Goal: Task Accomplishment & Management: Complete application form

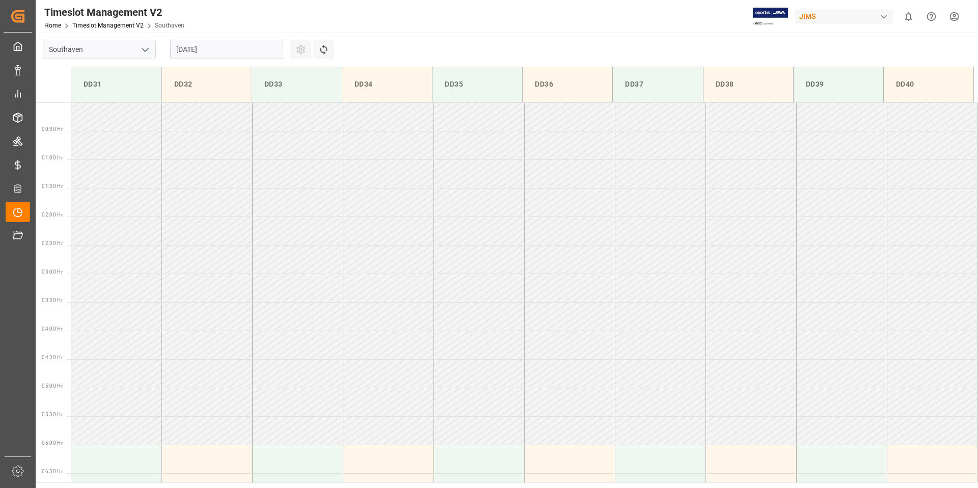
scroll to position [621, 0]
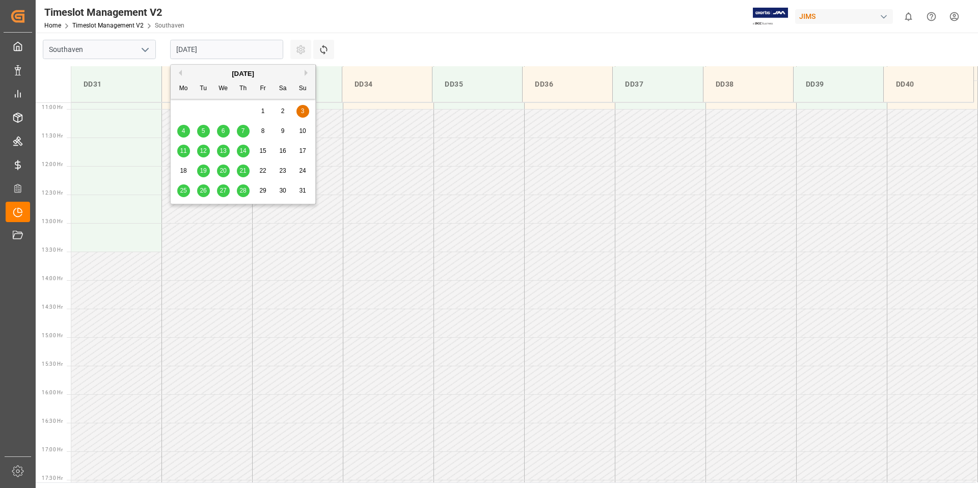
click at [217, 50] on input "[DATE]" at bounding box center [226, 49] width 113 height 19
click at [305, 71] on button "Next Month" at bounding box center [308, 73] width 6 height 6
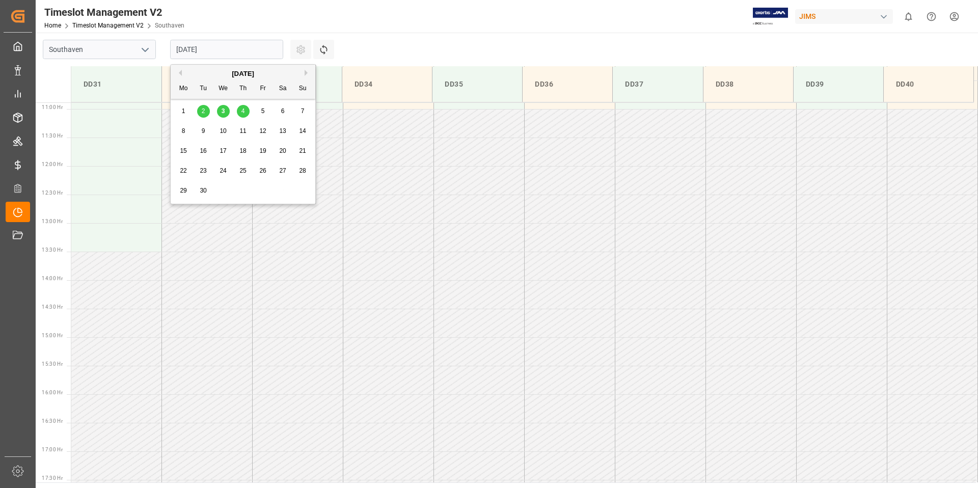
click at [247, 111] on div "4" at bounding box center [243, 111] width 13 height 12
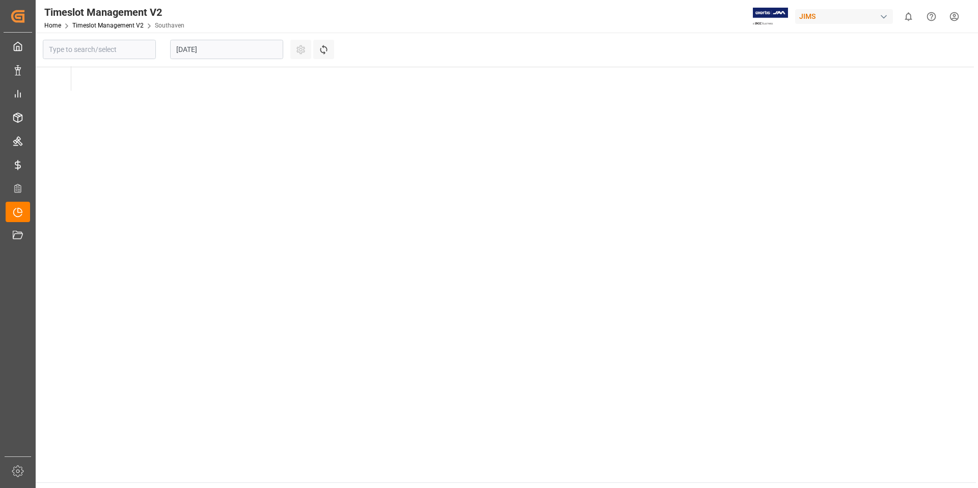
type input "Southaven"
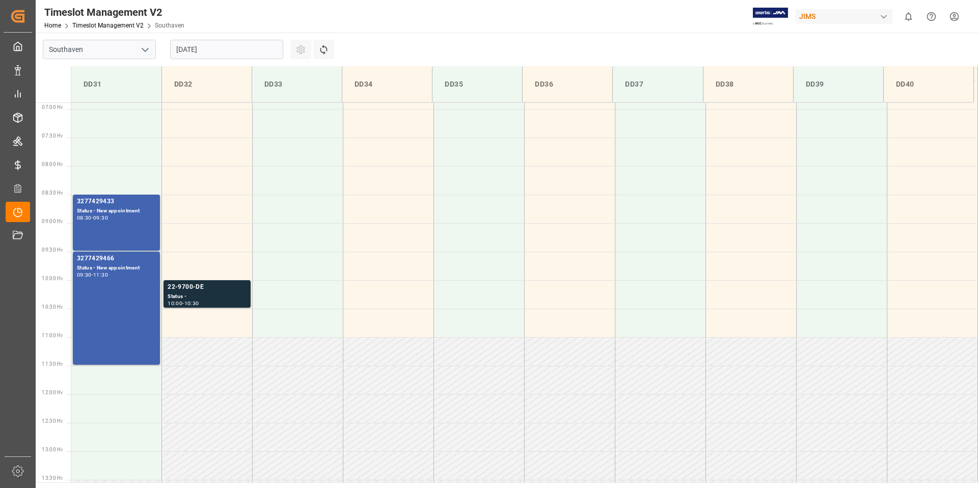
scroll to position [389, 0]
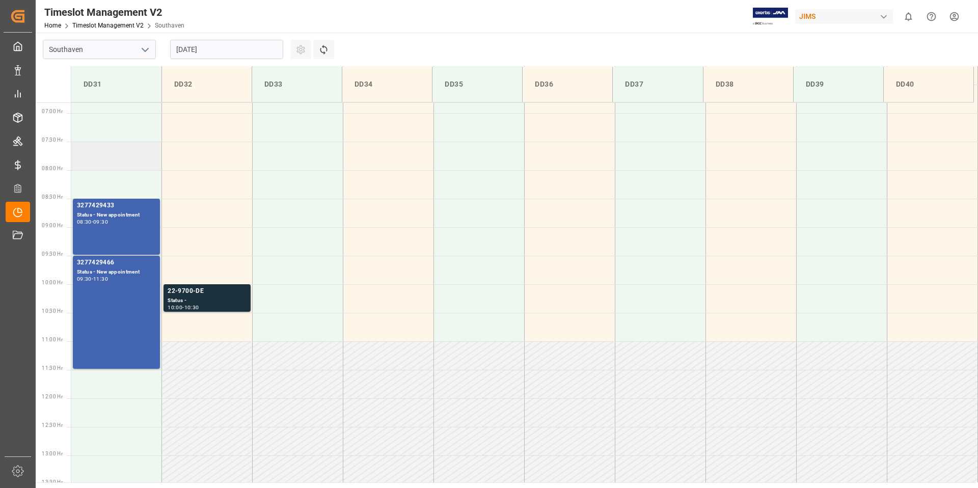
click at [114, 156] on td at bounding box center [116, 156] width 91 height 29
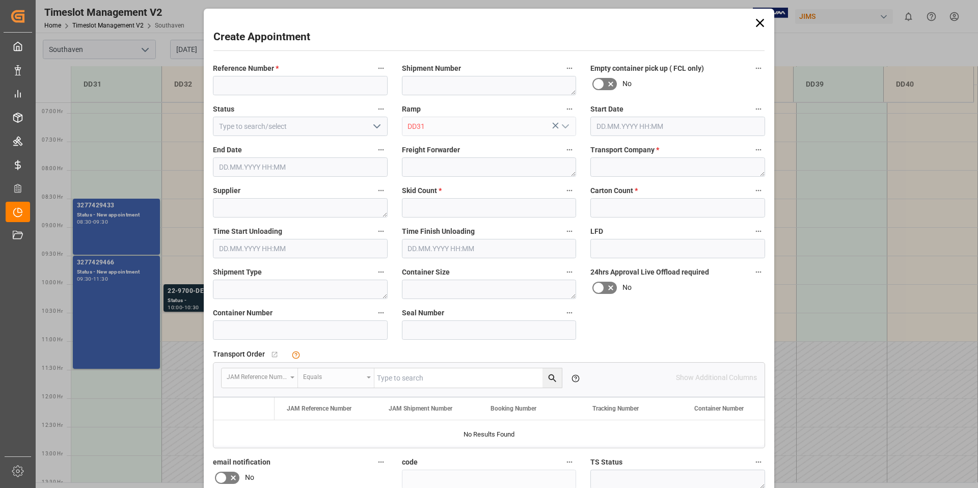
type input "[DATE] 07:30"
type input "[DATE] 08:00"
paste input "22-10143-DE"
type input "22-10143-DE"
click at [634, 165] on textarea at bounding box center [677, 166] width 175 height 19
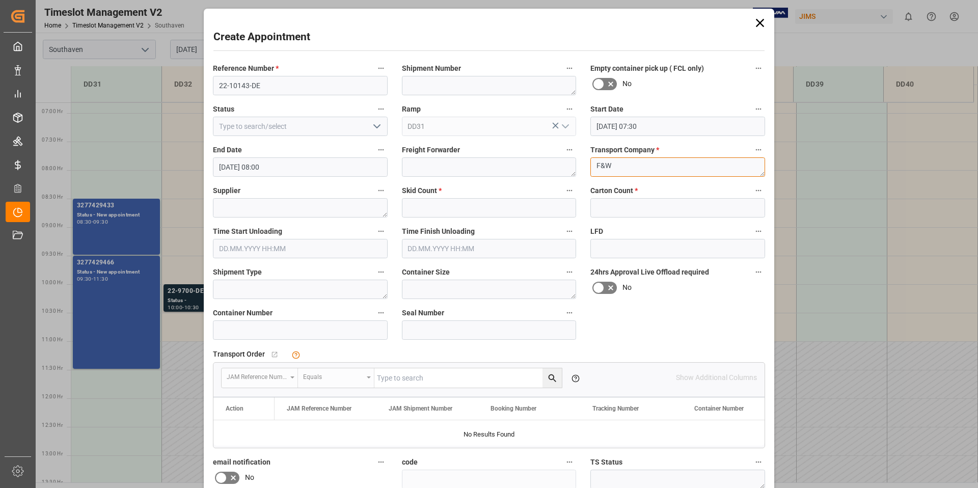
type textarea "F&W"
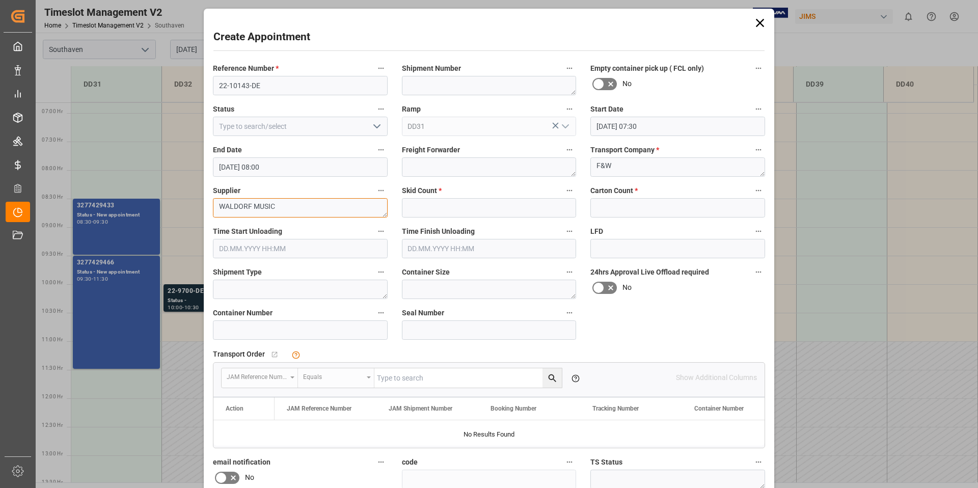
type textarea "WALDORF MUSIC"
type input "1"
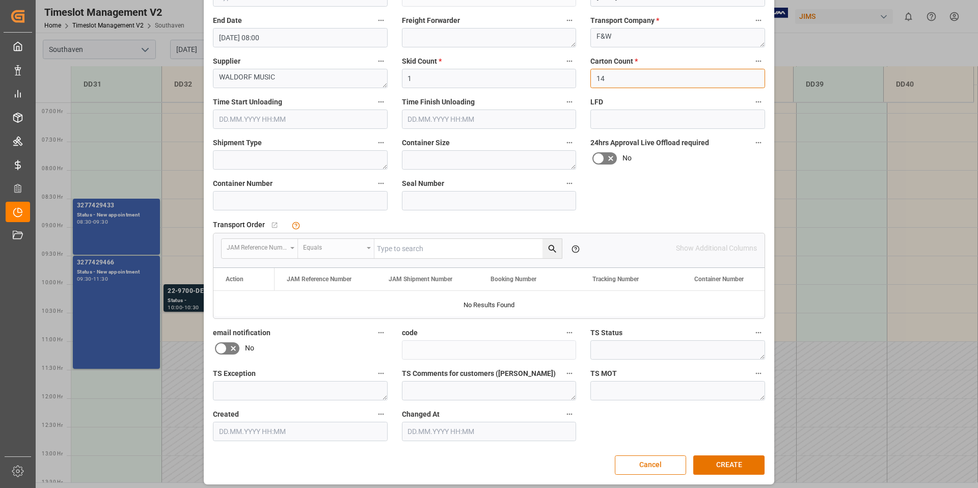
scroll to position [134, 0]
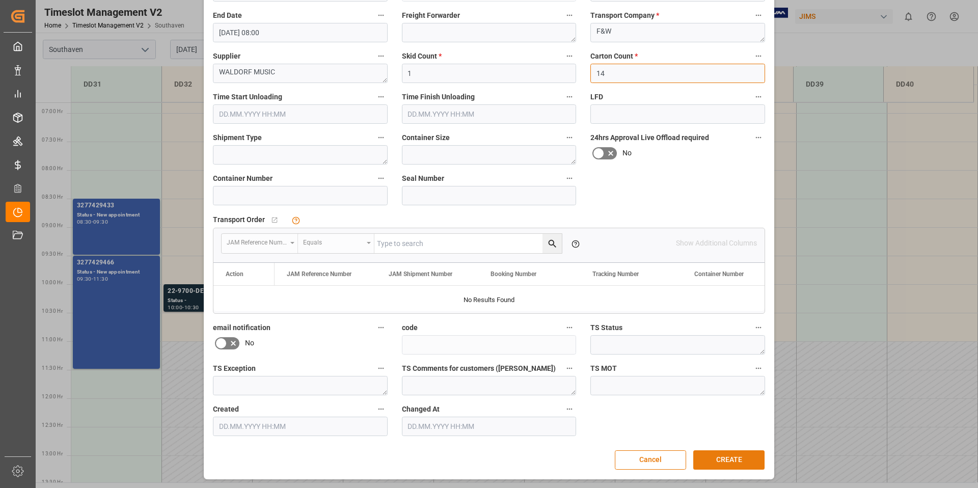
type input "14"
drag, startPoint x: 743, startPoint y: 462, endPoint x: 735, endPoint y: 461, distance: 8.3
click at [743, 462] on button "CREATE" at bounding box center [728, 459] width 71 height 19
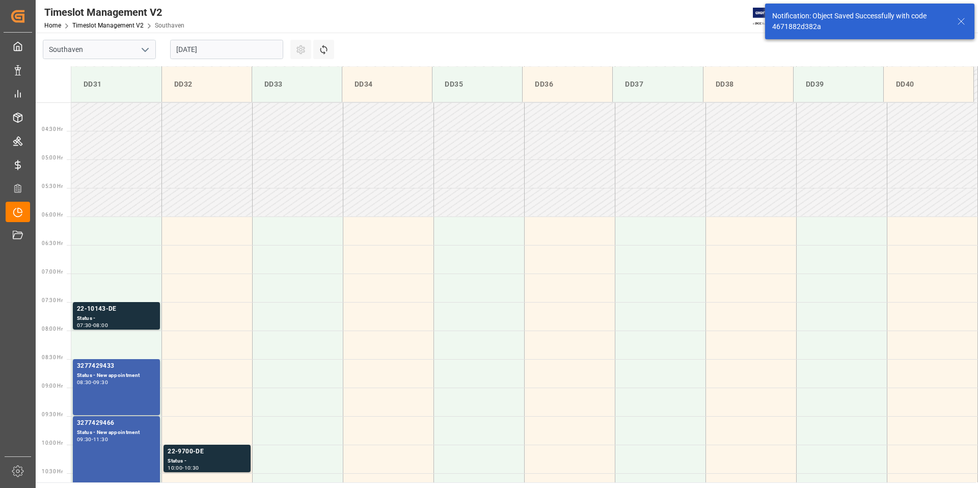
scroll to position [300, 0]
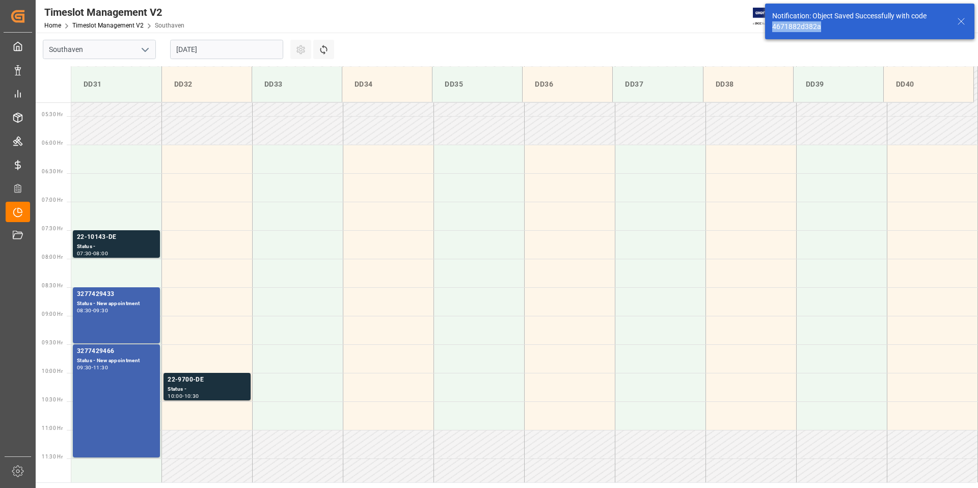
drag, startPoint x: 825, startPoint y: 27, endPoint x: 781, endPoint y: 26, distance: 44.3
click at [772, 25] on div "Notification: Object Saved Successfully with code 4671882d382a" at bounding box center [859, 21] width 175 height 21
copy div "4671882d382a"
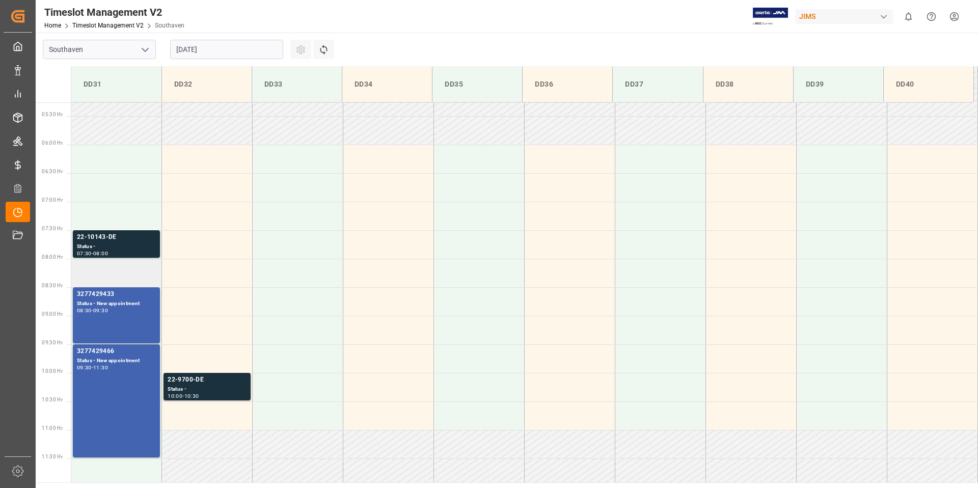
click at [125, 271] on td at bounding box center [116, 273] width 91 height 29
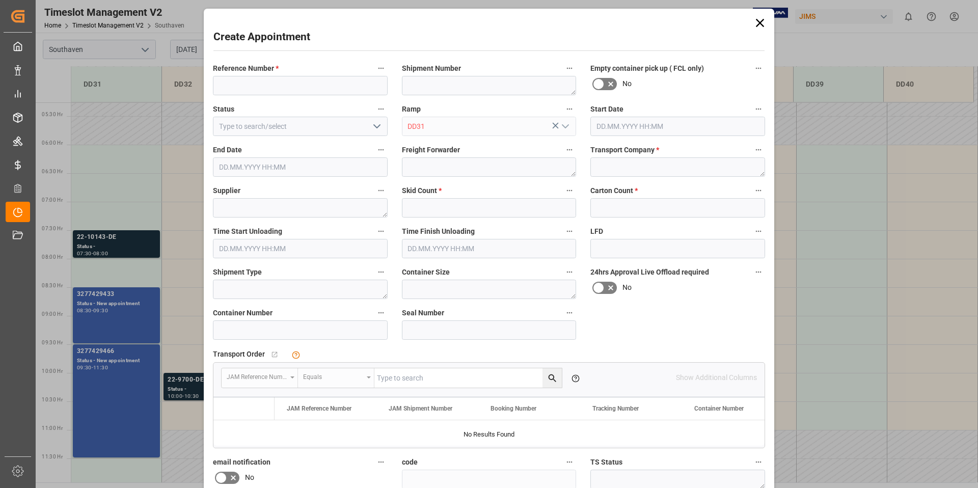
type input "[DATE] 08:00"
type input "[DATE] 08:30"
paste input "22-9892-CN"
type input "22-9892-CN"
click at [427, 209] on input "text" at bounding box center [489, 207] width 175 height 19
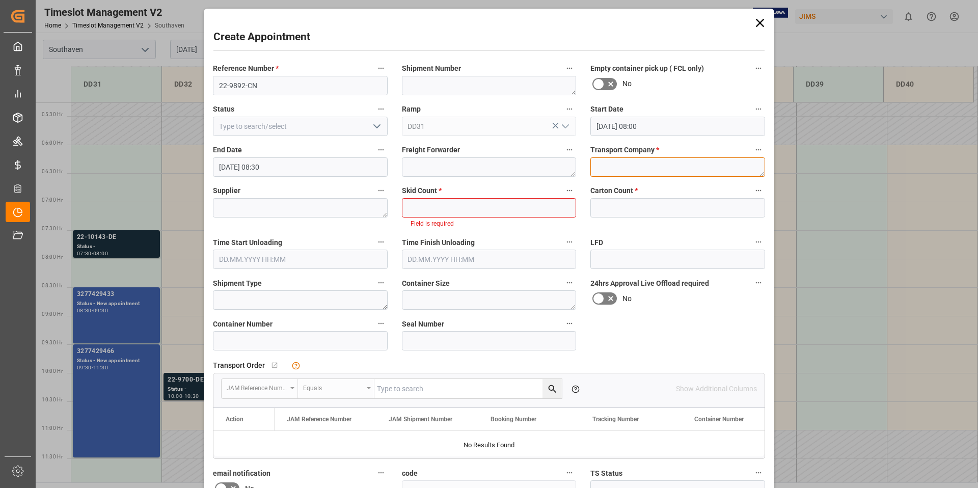
click at [661, 166] on textarea at bounding box center [677, 166] width 175 height 19
type textarea "F&W"
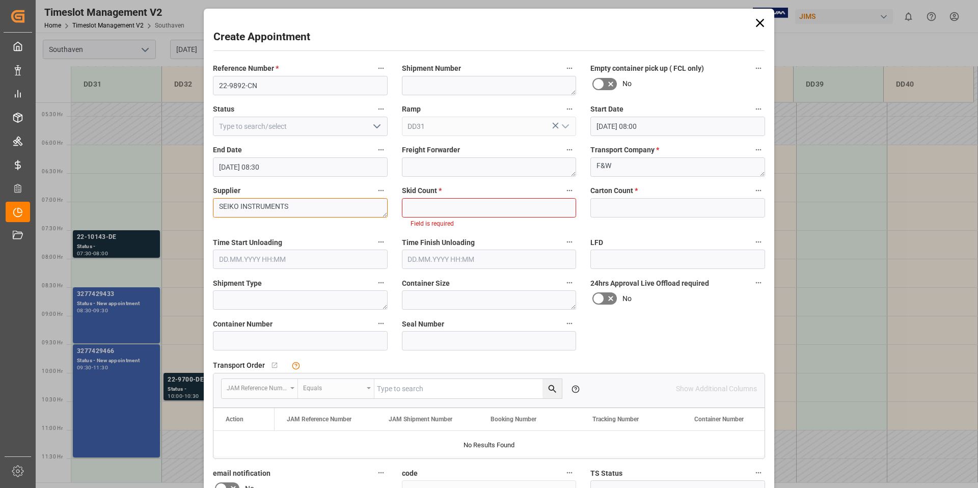
type textarea "SEIKO INSTRUMENTS"
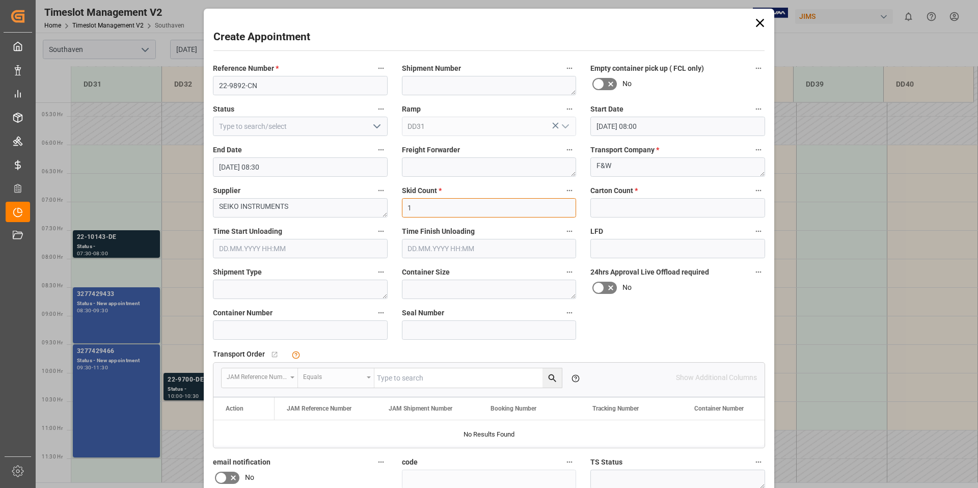
type input "1"
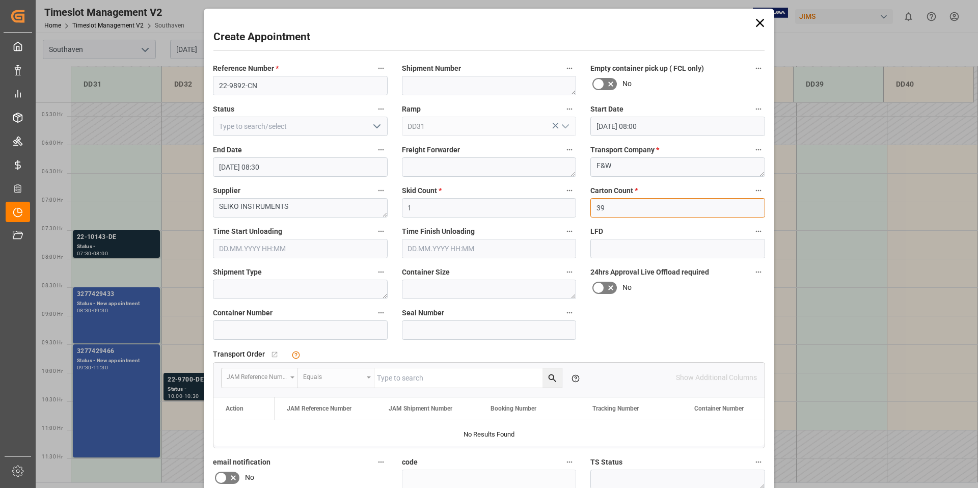
type input "39"
click at [687, 320] on div "Reference Number * 22-9892-CN Shipment Number Empty container pick up ( FCL onl…" at bounding box center [489, 316] width 567 height 516
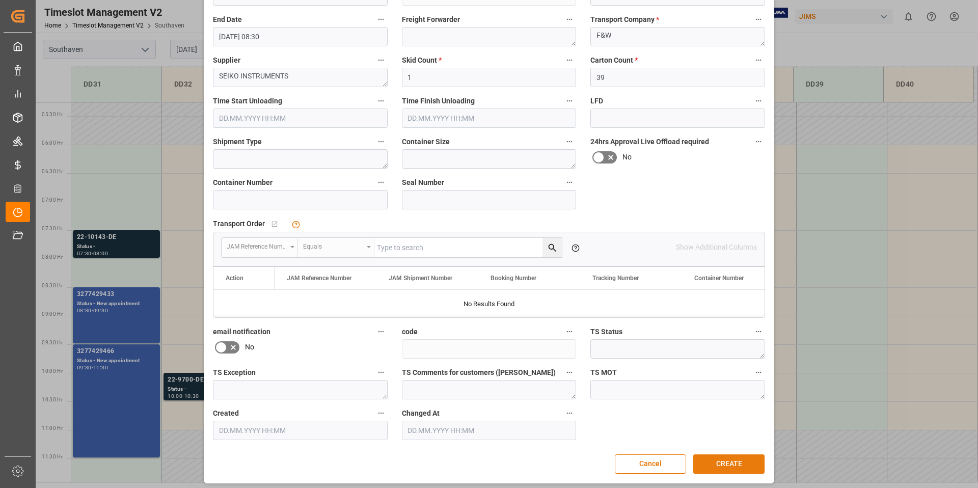
scroll to position [134, 0]
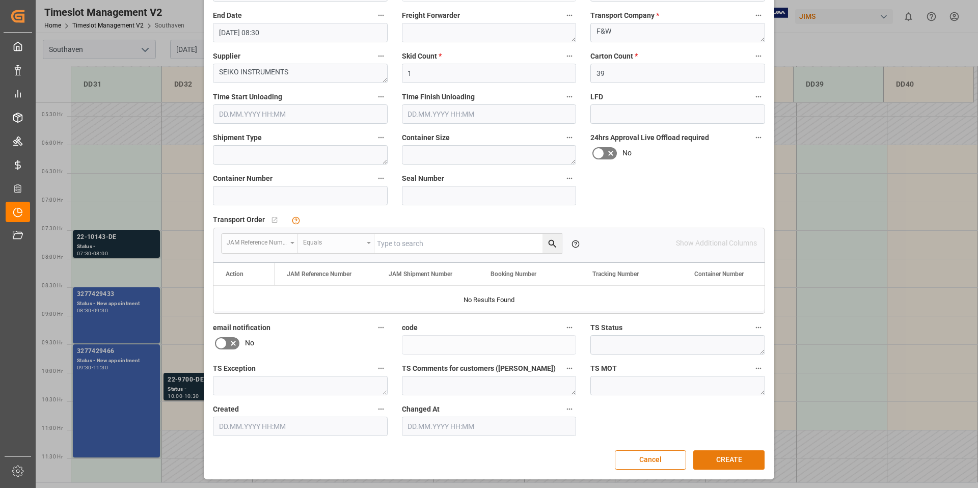
click at [733, 465] on button "CREATE" at bounding box center [728, 459] width 71 height 19
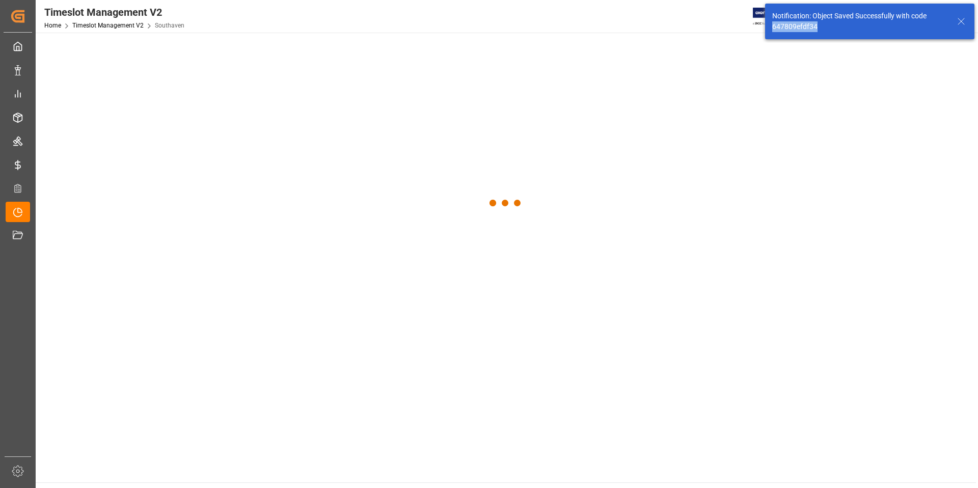
drag, startPoint x: 828, startPoint y: 25, endPoint x: 765, endPoint y: 29, distance: 63.8
click at [765, 29] on div "Notification: Object Saved Successfully with code 647809efdf34" at bounding box center [869, 22] width 209 height 36
copy div "647809efdf34"
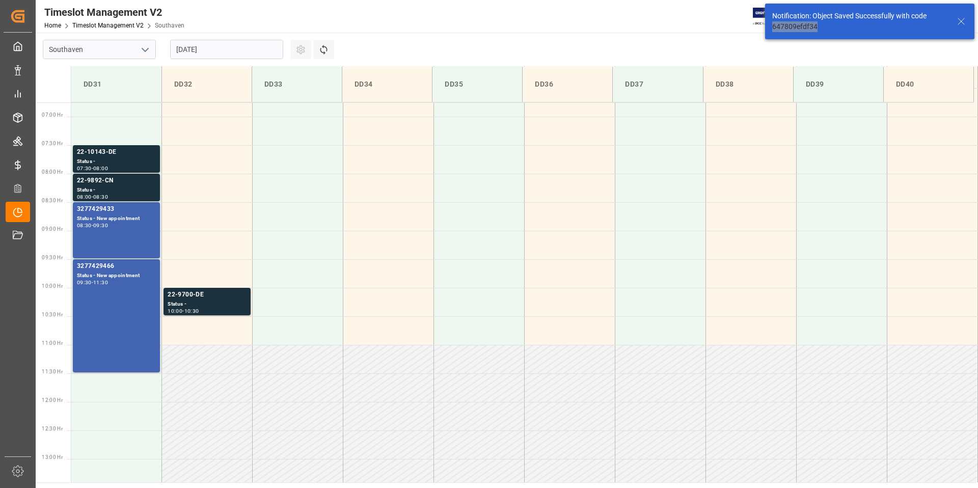
scroll to position [393, 0]
